Goal: Information Seeking & Learning: Check status

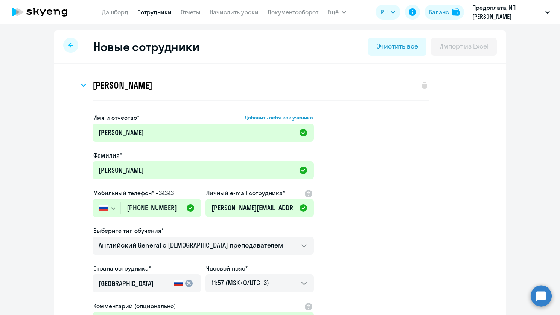
select select "english_adult_not_native_speaker"
select select "3"
select select "english_adult_not_native_speaker"
select select "3"
click at [128, 12] on link "Дашборд" at bounding box center [115, 12] width 26 height 8
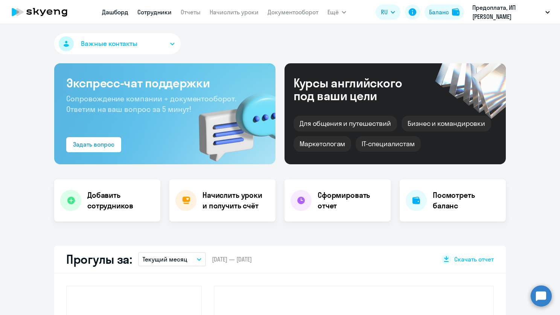
click at [155, 12] on link "Сотрудники" at bounding box center [154, 12] width 34 height 8
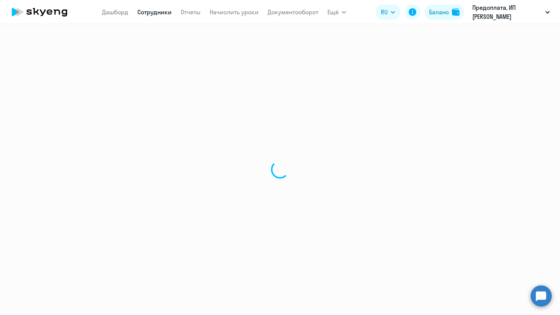
select select "30"
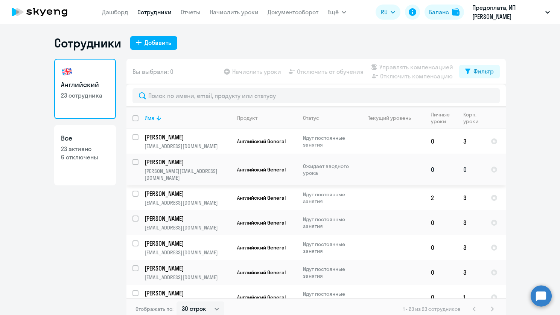
click at [204, 164] on p "[PERSON_NAME]" at bounding box center [186, 162] width 85 height 8
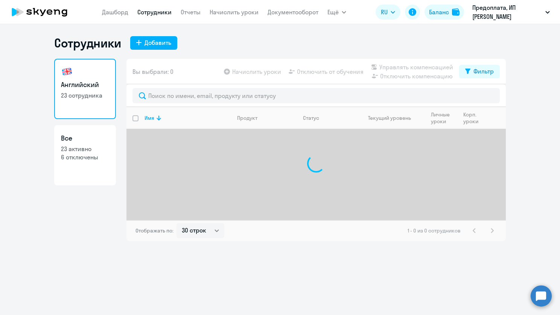
select select "30"
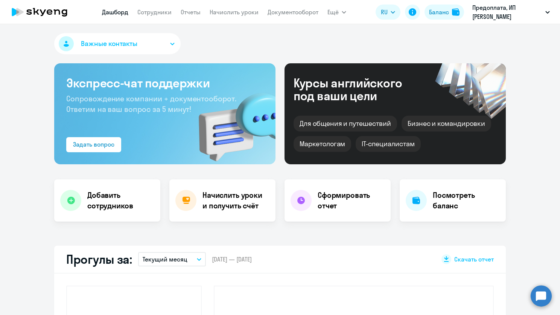
select select "30"
